Goal: Check status

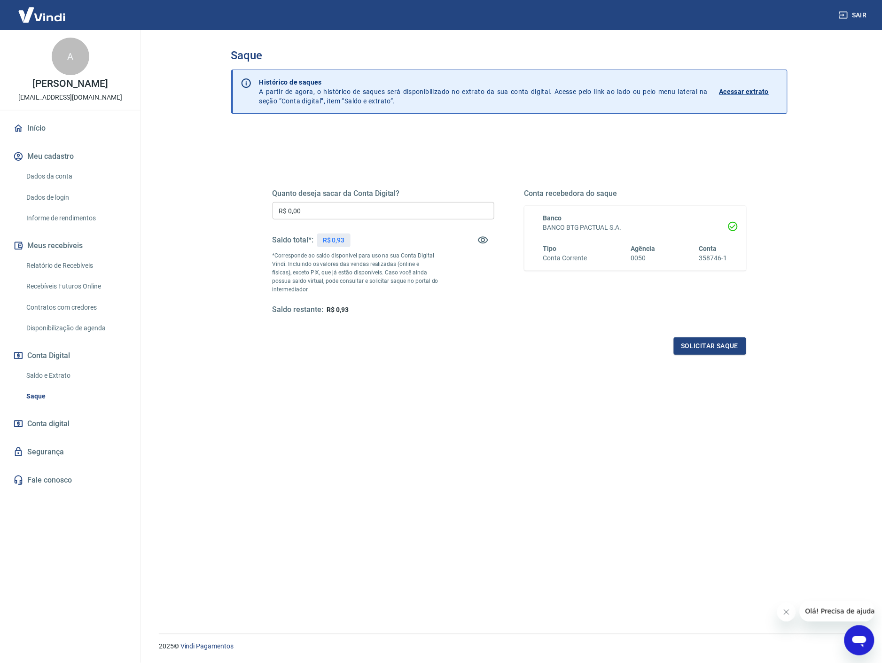
click at [355, 308] on div "Saldo restante: R$ 0,93" at bounding box center [383, 310] width 222 height 10
drag, startPoint x: 223, startPoint y: 191, endPoint x: 218, endPoint y: 189, distance: 4.9
click at [222, 191] on div "Saque Histórico de saques A partir de agora, o histórico de saques será disponi…" at bounding box center [509, 326] width 579 height 592
click at [46, 377] on link "Saldo e Extrato" at bounding box center [76, 375] width 107 height 19
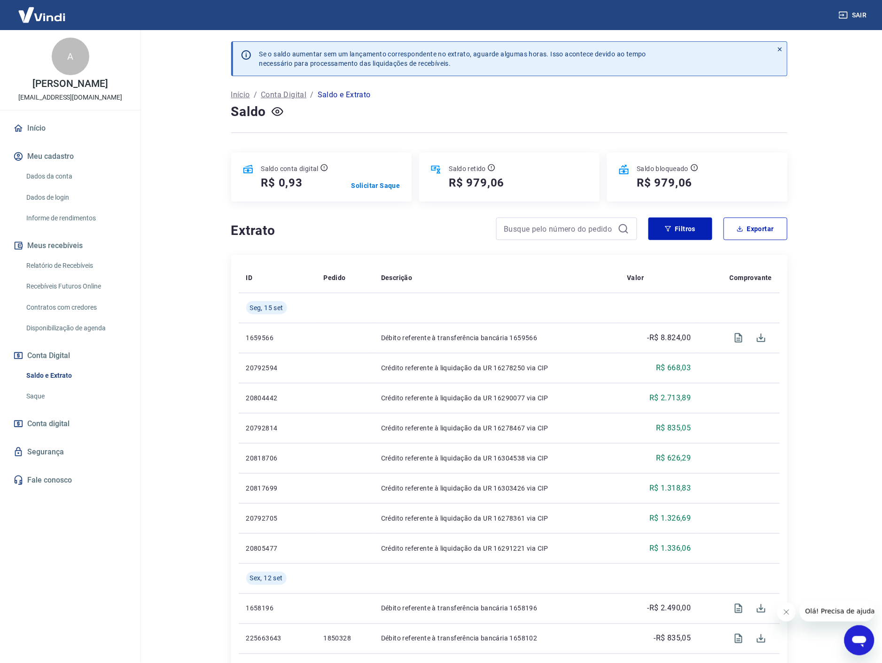
drag, startPoint x: 829, startPoint y: 519, endPoint x: 819, endPoint y: 512, distance: 11.7
click at [829, 519] on main "Se o saldo aumentar sem um lançamento correspondente no extrato, aguarde alguma…" at bounding box center [509, 346] width 746 height 633
click at [155, 353] on main "Se o saldo aumentar sem um lançamento correspondente no extrato, aguarde alguma…" at bounding box center [509, 346] width 746 height 633
click at [492, 128] on div at bounding box center [509, 132] width 556 height 23
click at [499, 124] on div at bounding box center [509, 132] width 556 height 23
